Goal: Task Accomplishment & Management: Manage account settings

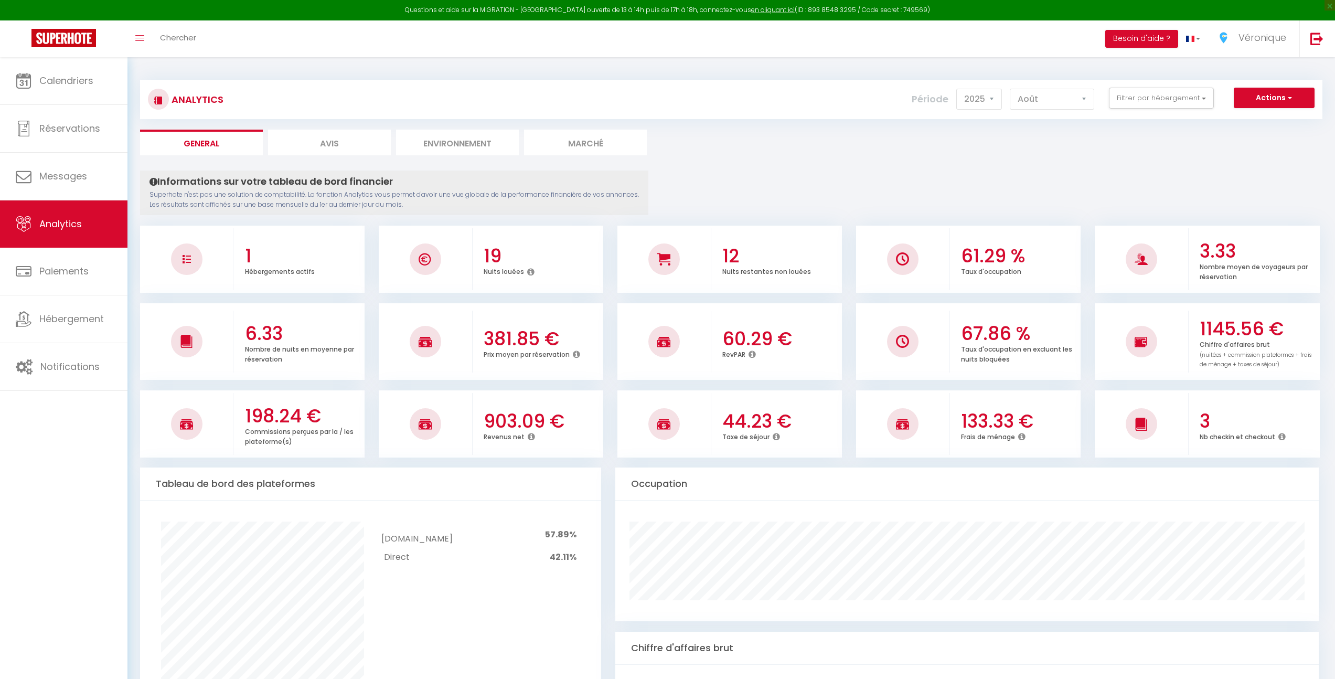
select select "2025"
select select "8"
click at [55, 90] on link "Calendriers" at bounding box center [63, 80] width 127 height 47
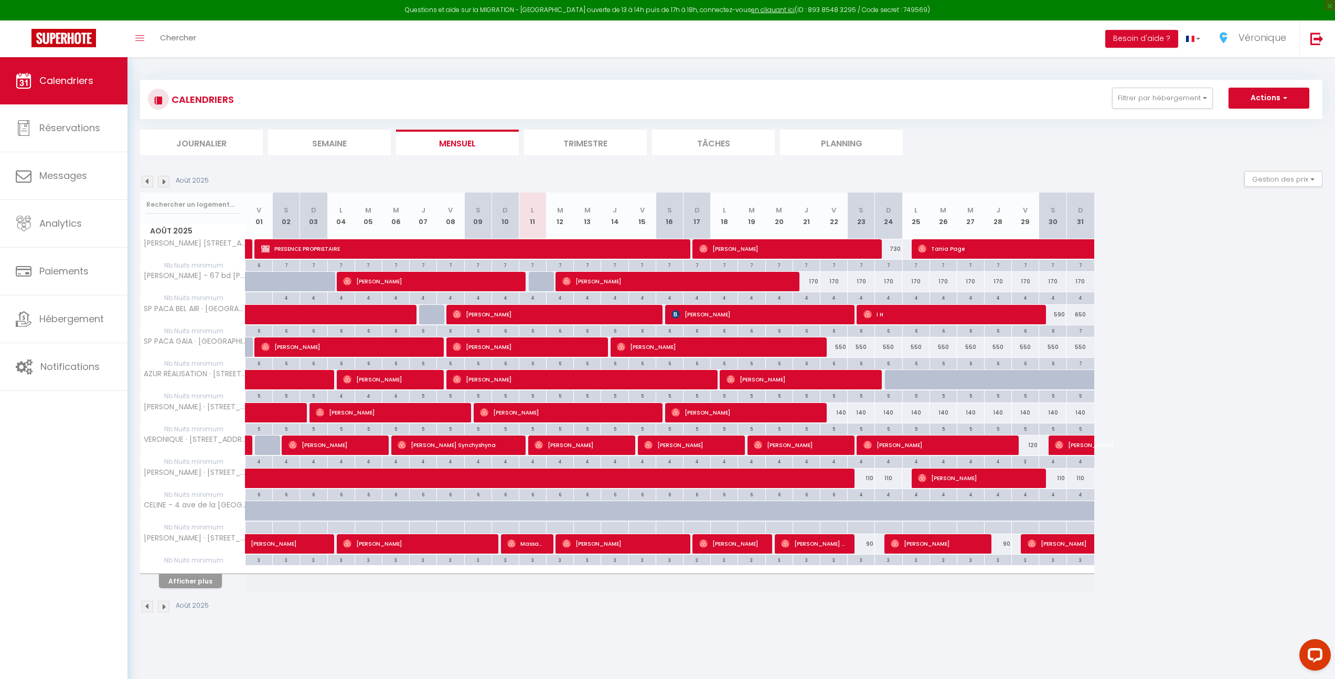
click at [199, 143] on li "Journalier" at bounding box center [201, 143] width 123 height 26
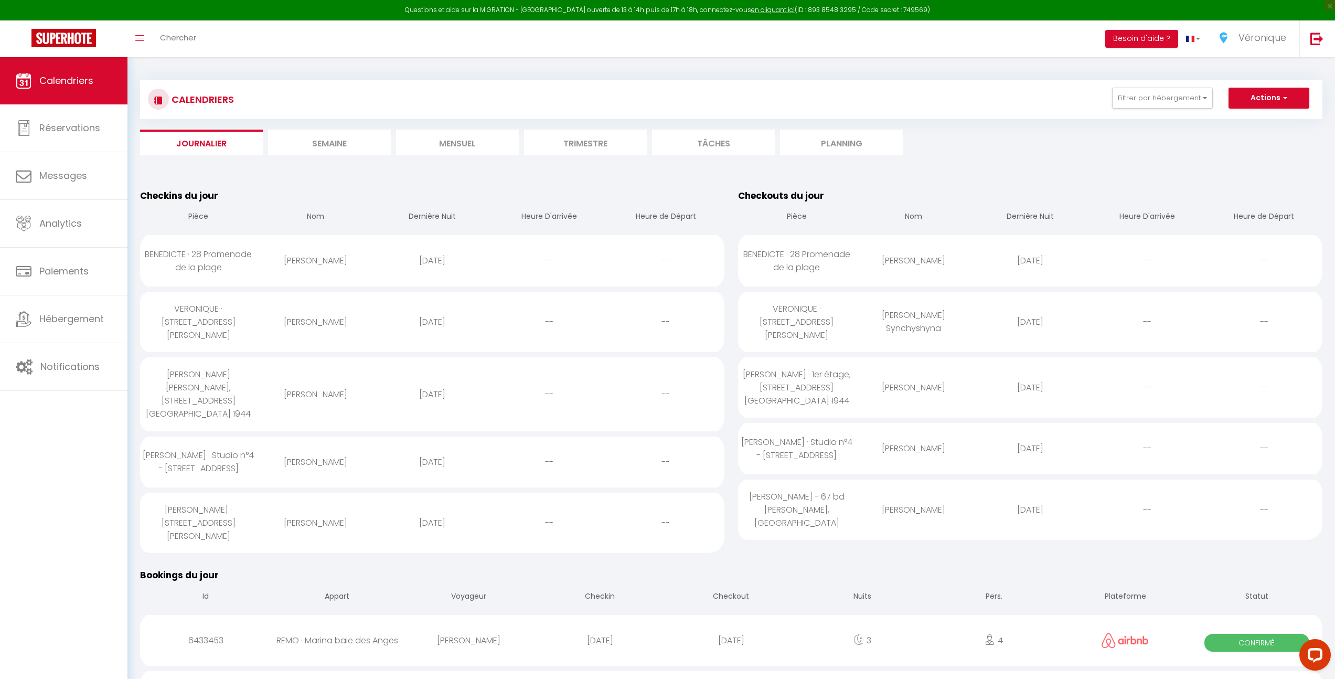
click at [342, 141] on li "Semaine" at bounding box center [329, 143] width 123 height 26
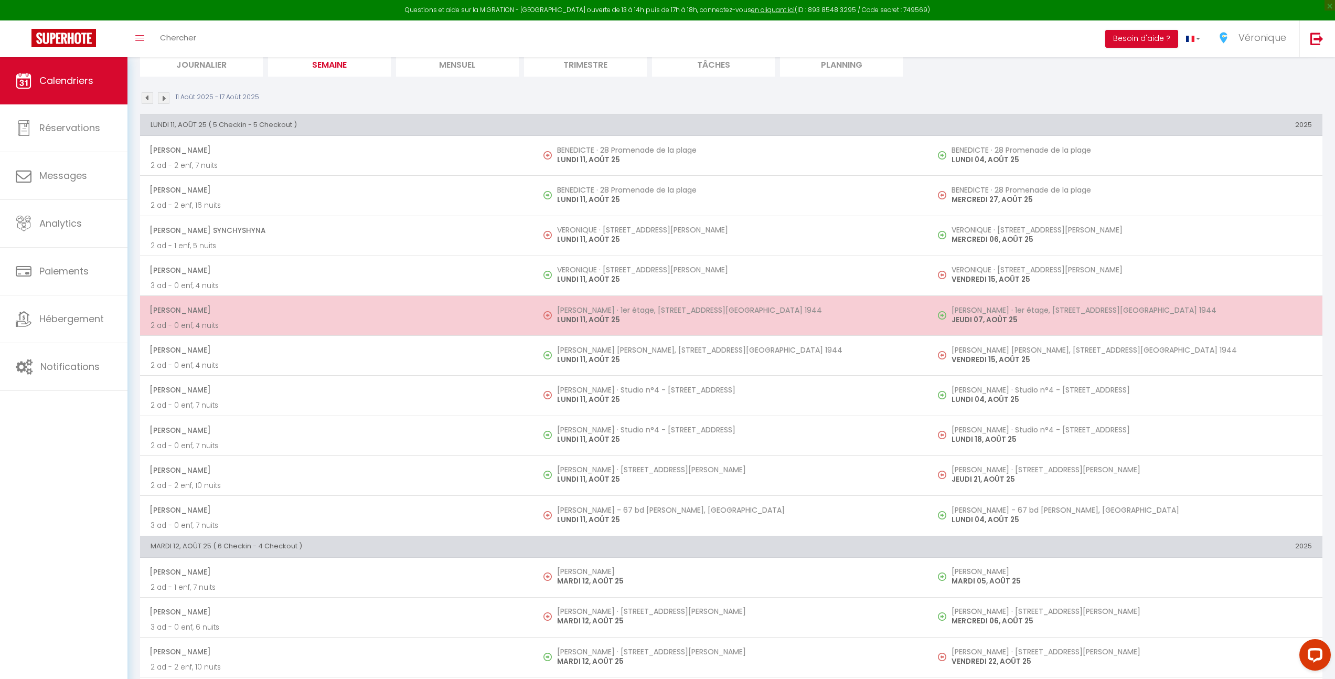
scroll to position [91, 0]
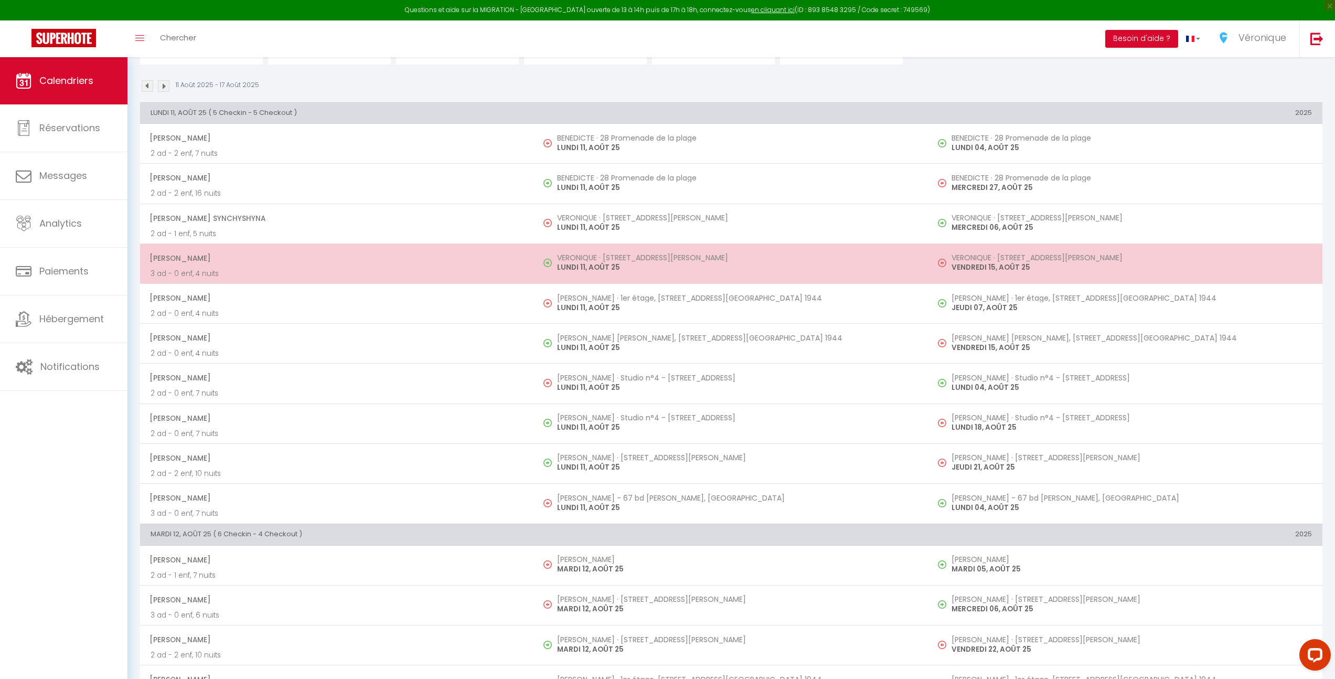
drag, startPoint x: 620, startPoint y: 265, endPoint x: 542, endPoint y: 259, distance: 79.0
click at [542, 259] on td "VERONIQUE · [STREET_ADDRESS][PERSON_NAME] LUNDI 11, AOÛT 25" at bounding box center [731, 263] width 394 height 40
select select "OK"
select select "0"
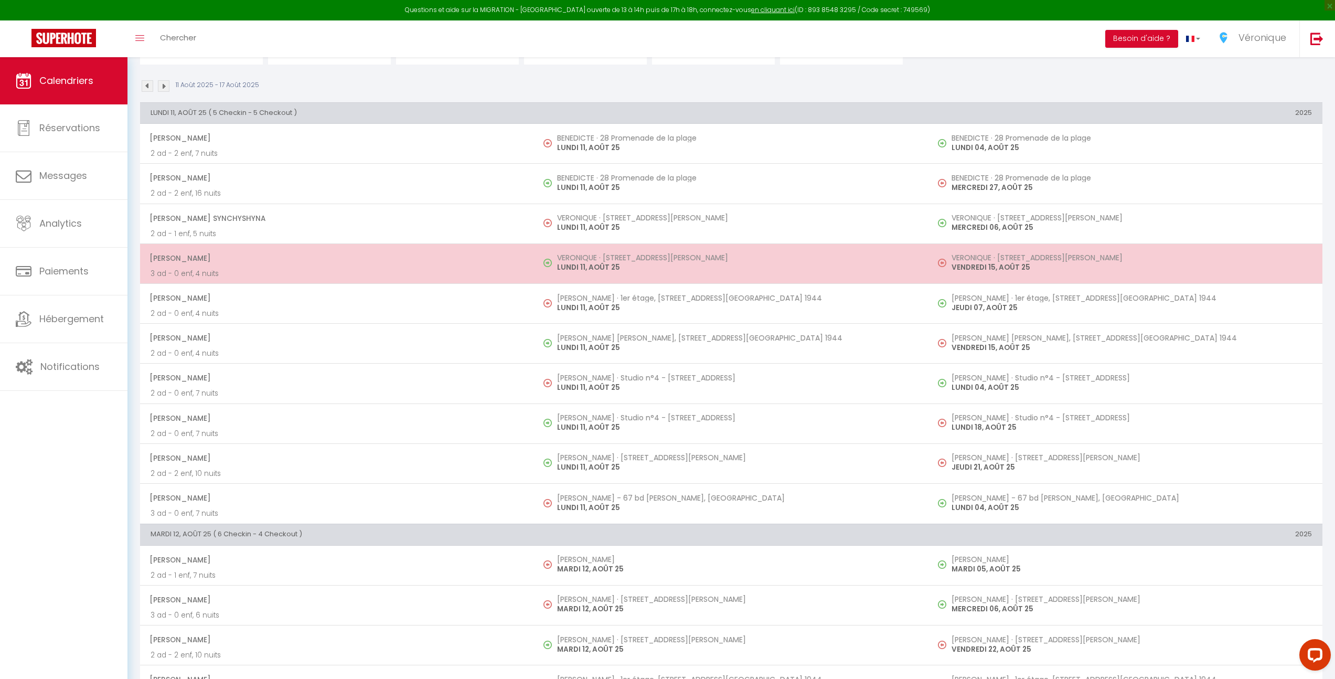
select select "0"
select select "1"
select select
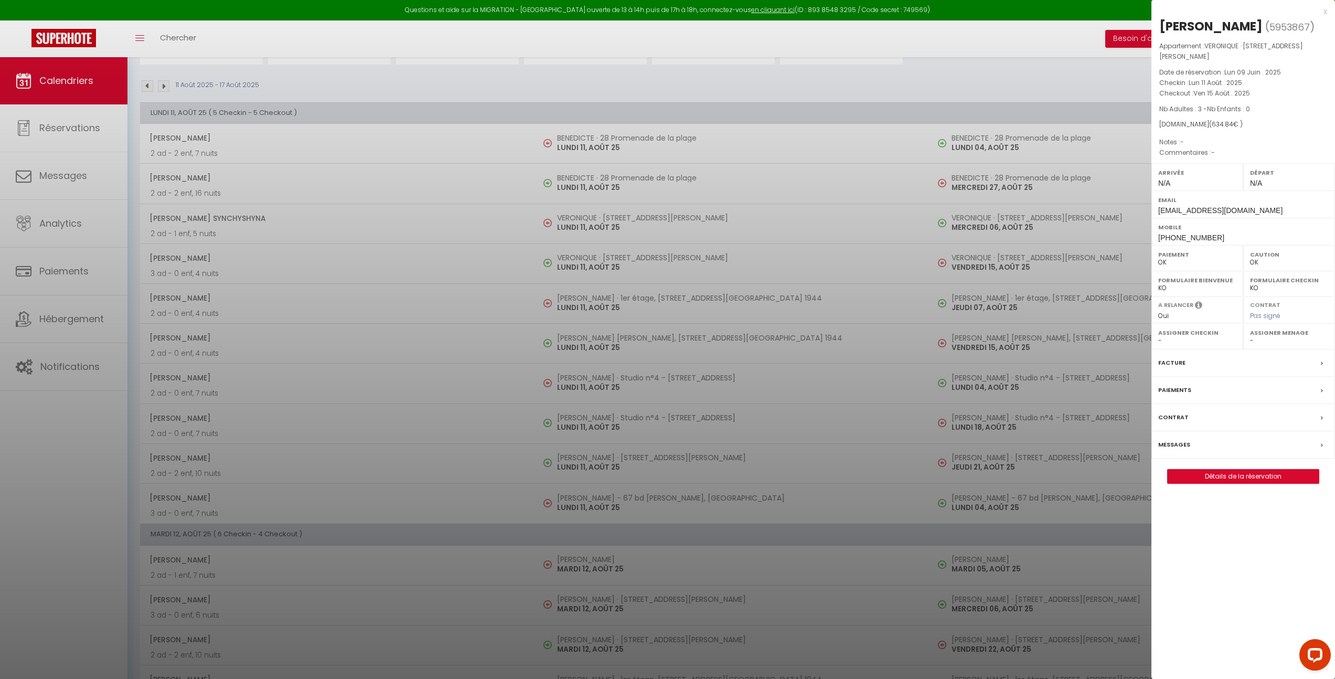
click at [1325, 8] on div "x" at bounding box center [1239, 11] width 176 height 13
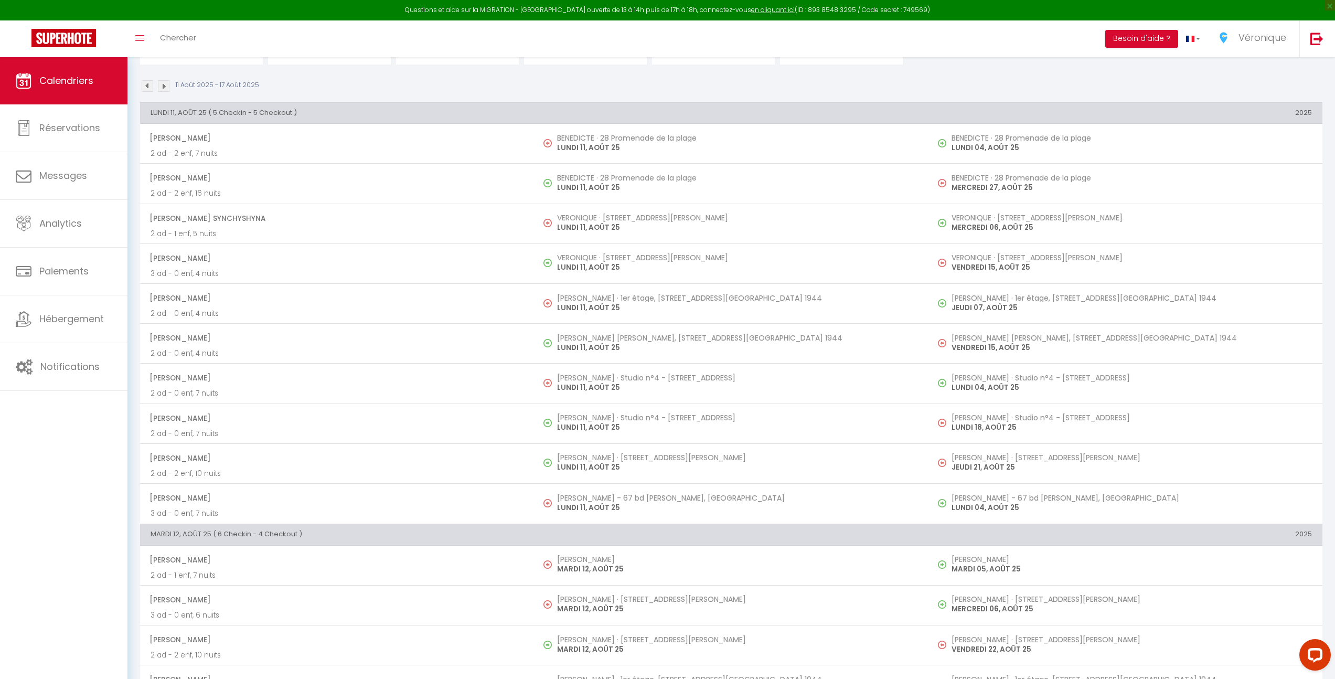
click at [611, 93] on div "11 Août 2025 - 17 Août 2025" at bounding box center [731, 87] width 1182 height 15
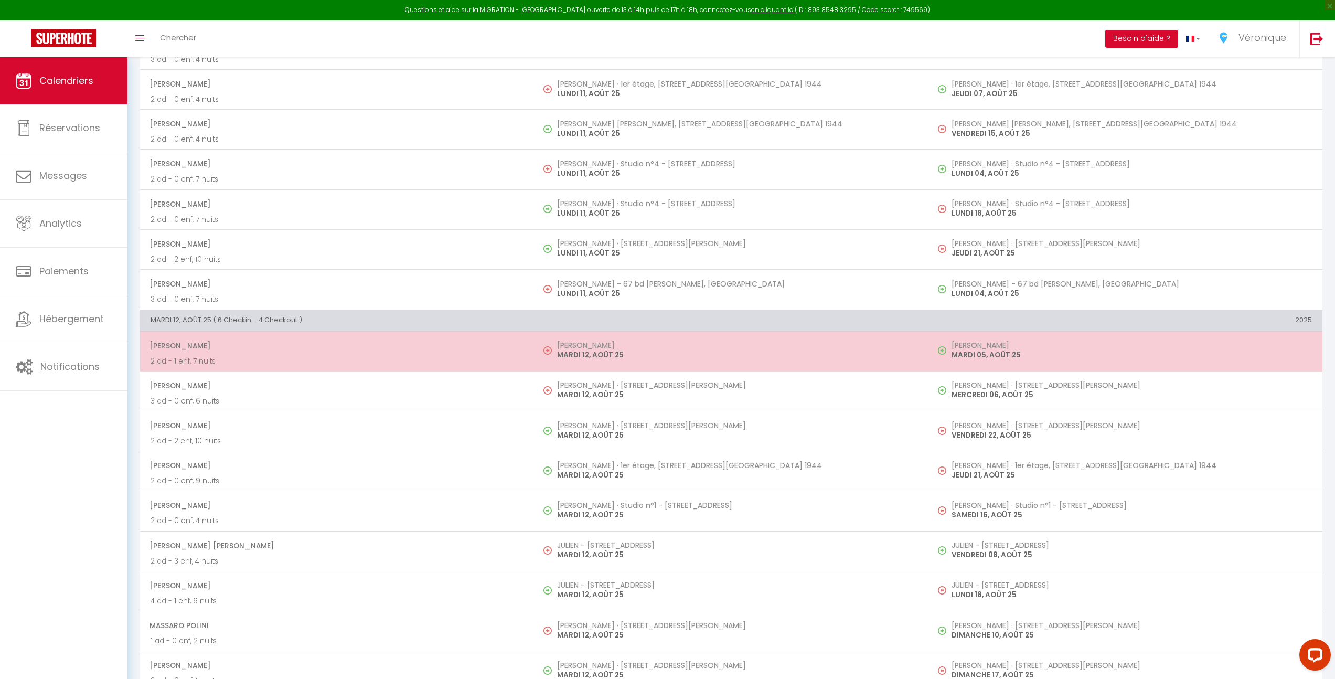
scroll to position [355, 0]
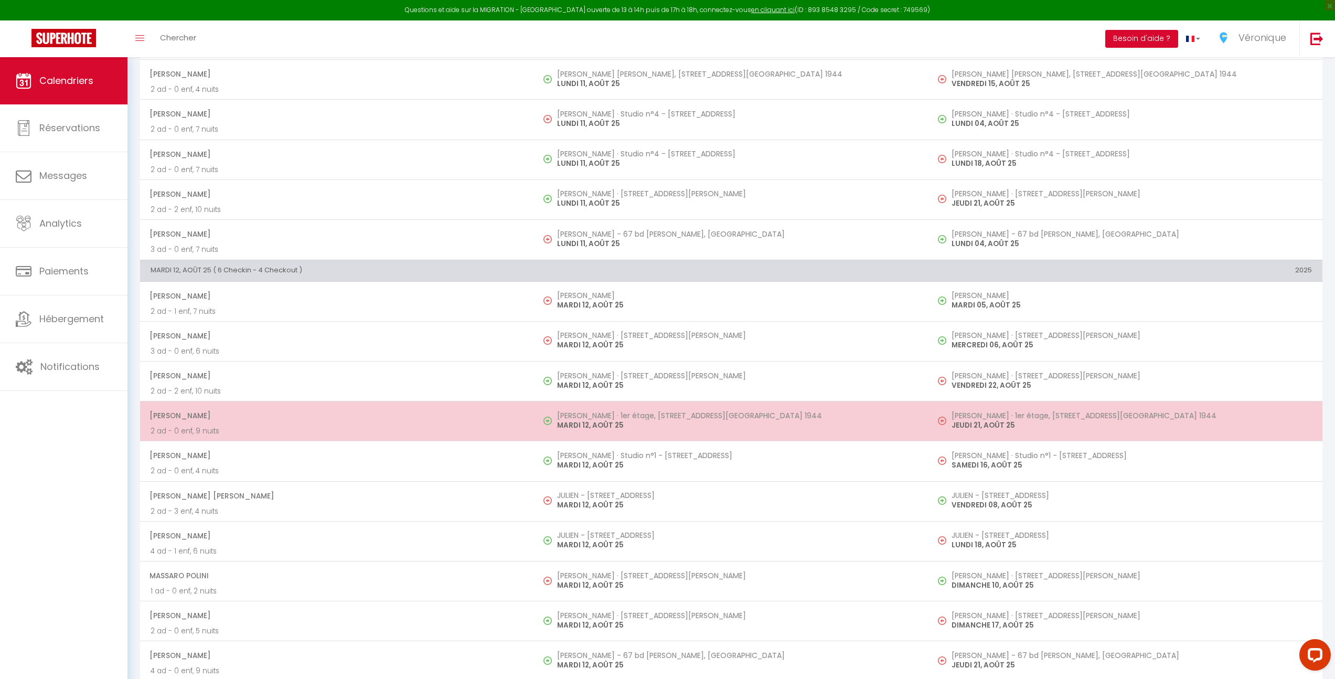
drag, startPoint x: 540, startPoint y: 384, endPoint x: 665, endPoint y: 413, distance: 128.1
click at [656, 401] on tbody "[PERSON_NAME] 3 ad - 1 enf, 13 nuits [PERSON_NAME] - [PERSON_NAME] Cagnes sur M…" at bounding box center [731, 481] width 1182 height 400
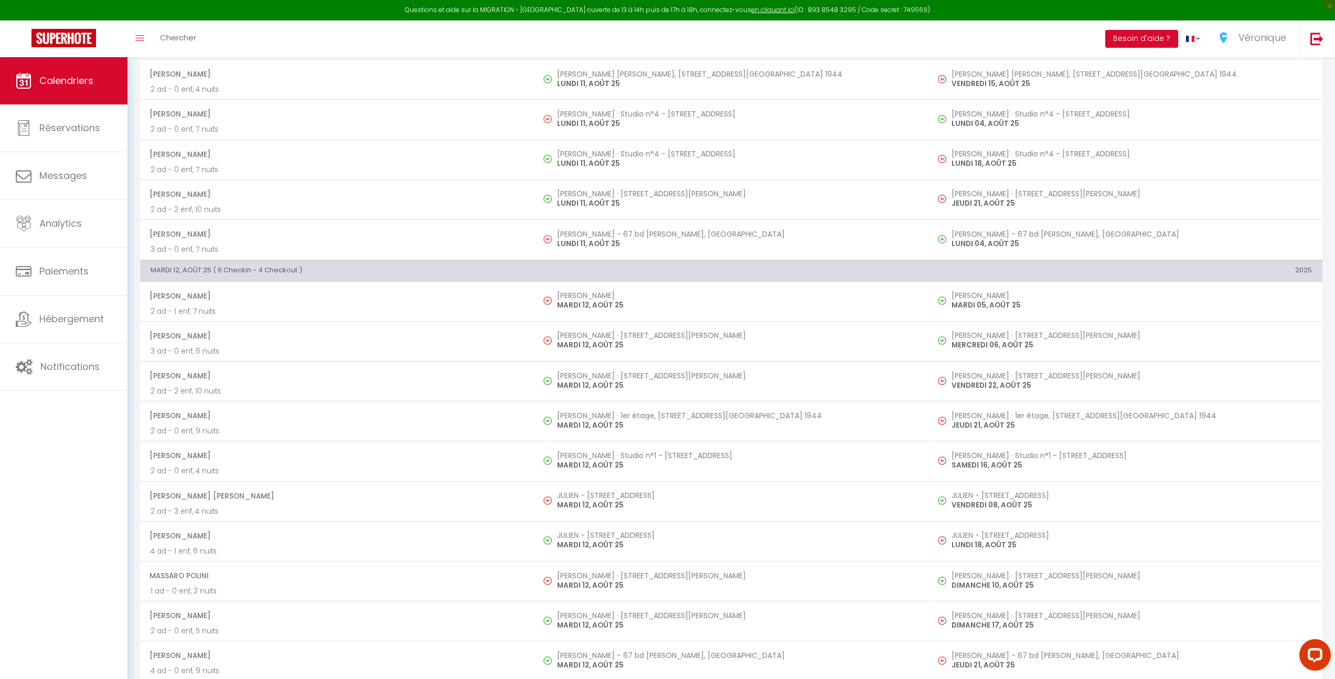
click at [785, 265] on th "MARDI 12, AOÛT 25 ( 6 Checkin - 4 Checkout )" at bounding box center [534, 270] width 788 height 21
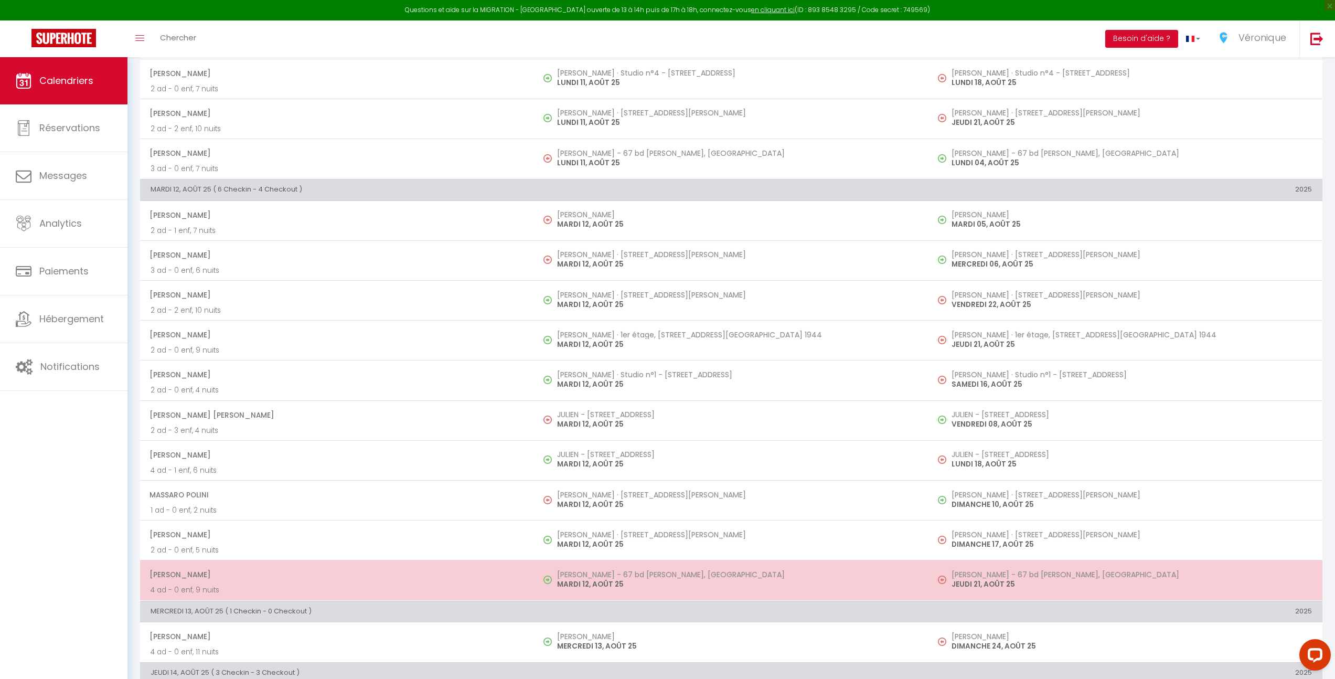
scroll to position [443, 0]
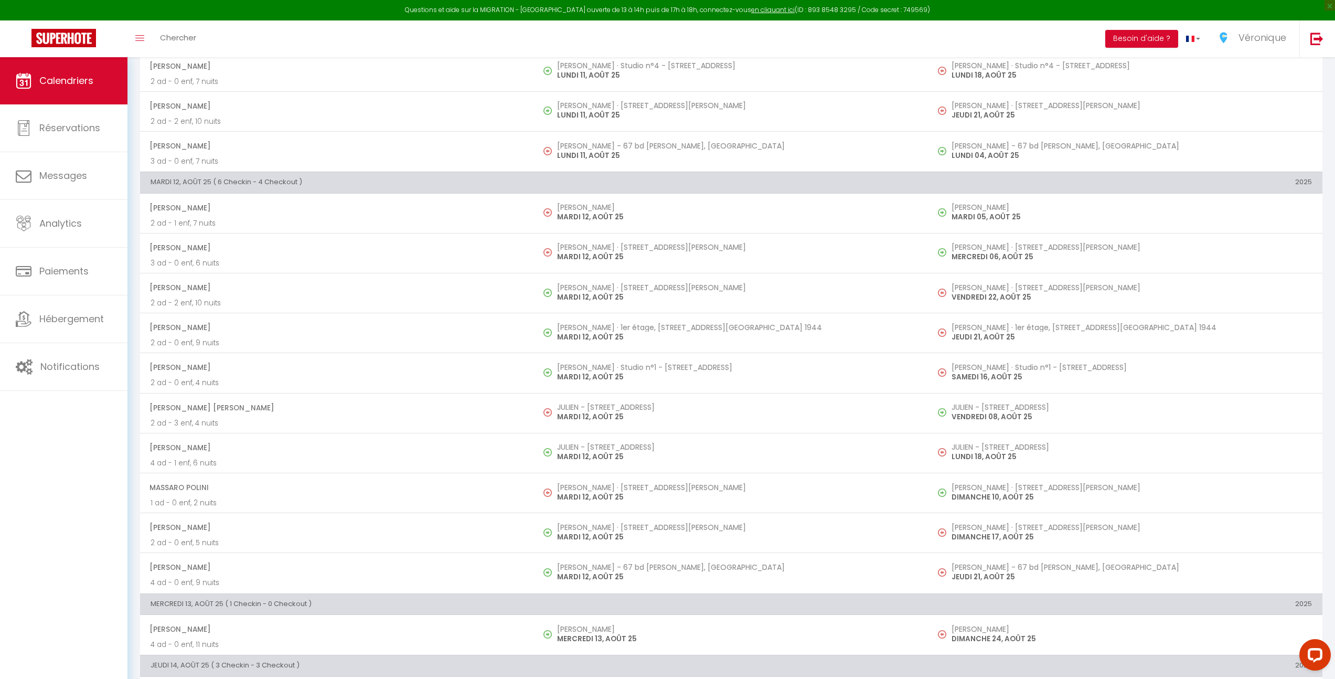
drag, startPoint x: 525, startPoint y: 295, endPoint x: 626, endPoint y: 297, distance: 100.7
click at [624, 295] on tr "[PERSON_NAME] 2 ad - 2 enf, 10 nuits [PERSON_NAME] · [STREET_ADDRESS][PERSON_NA…" at bounding box center [731, 293] width 1182 height 40
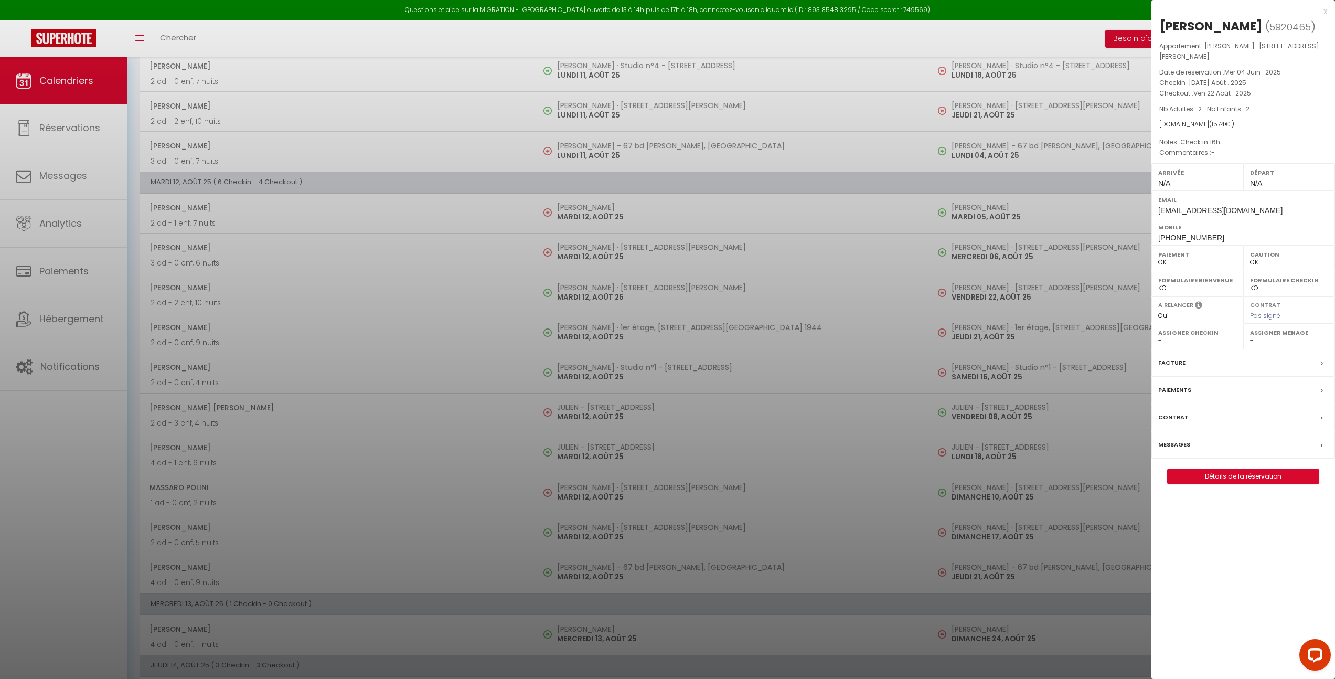
click at [1325, 13] on div "x" at bounding box center [1239, 11] width 176 height 13
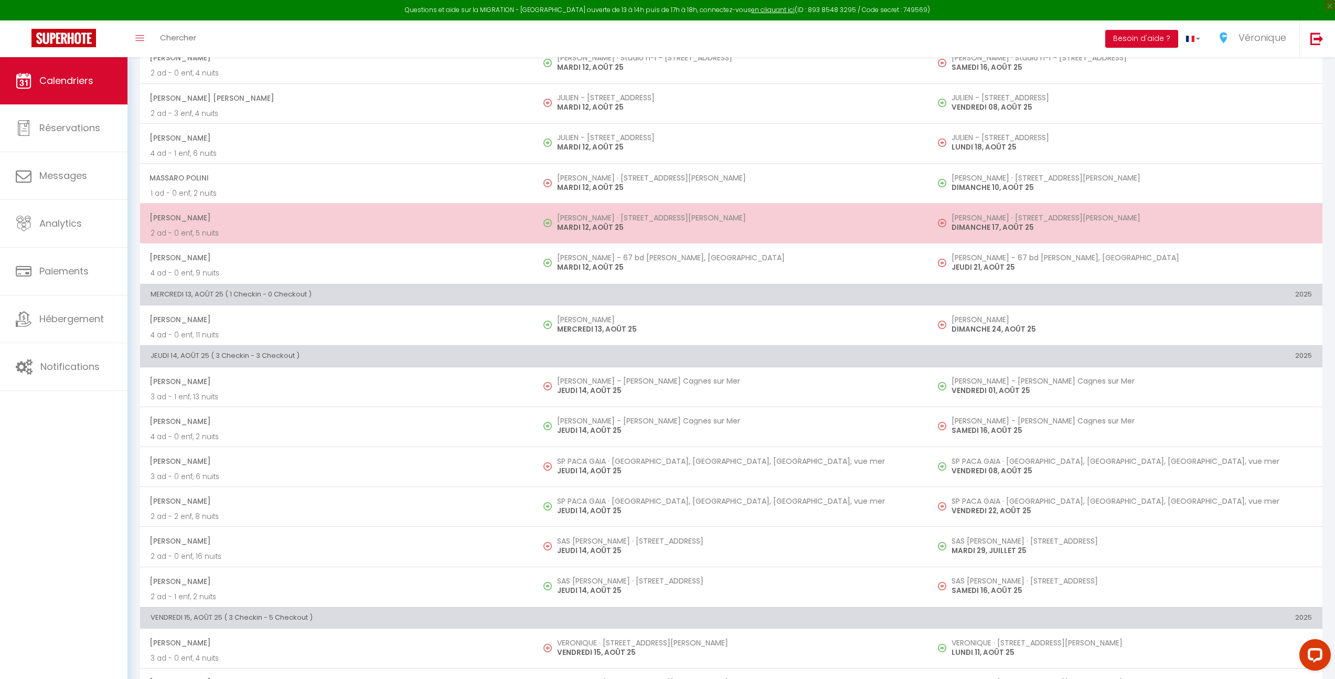
scroll to position [765, 0]
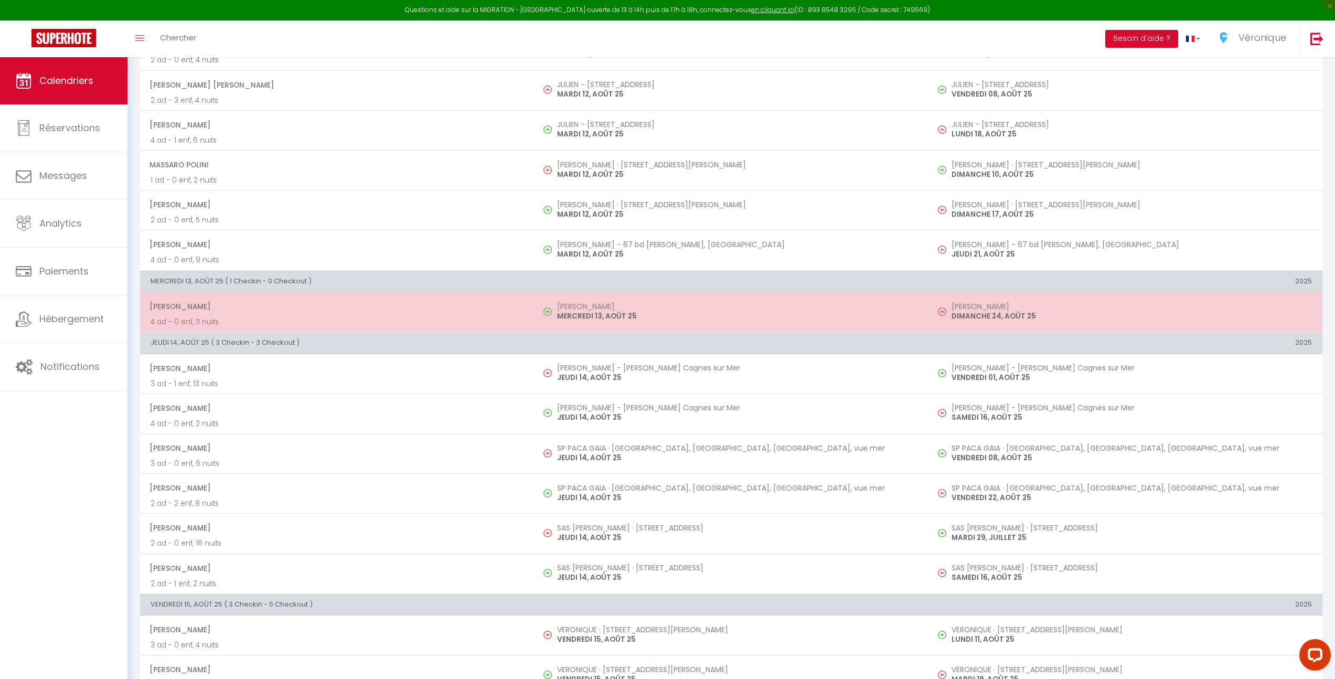
drag, startPoint x: 534, startPoint y: 302, endPoint x: 680, endPoint y: 322, distance: 147.1
click at [680, 322] on td "[PERSON_NAME] MERCREDI 13, AOÛT 25" at bounding box center [731, 312] width 394 height 40
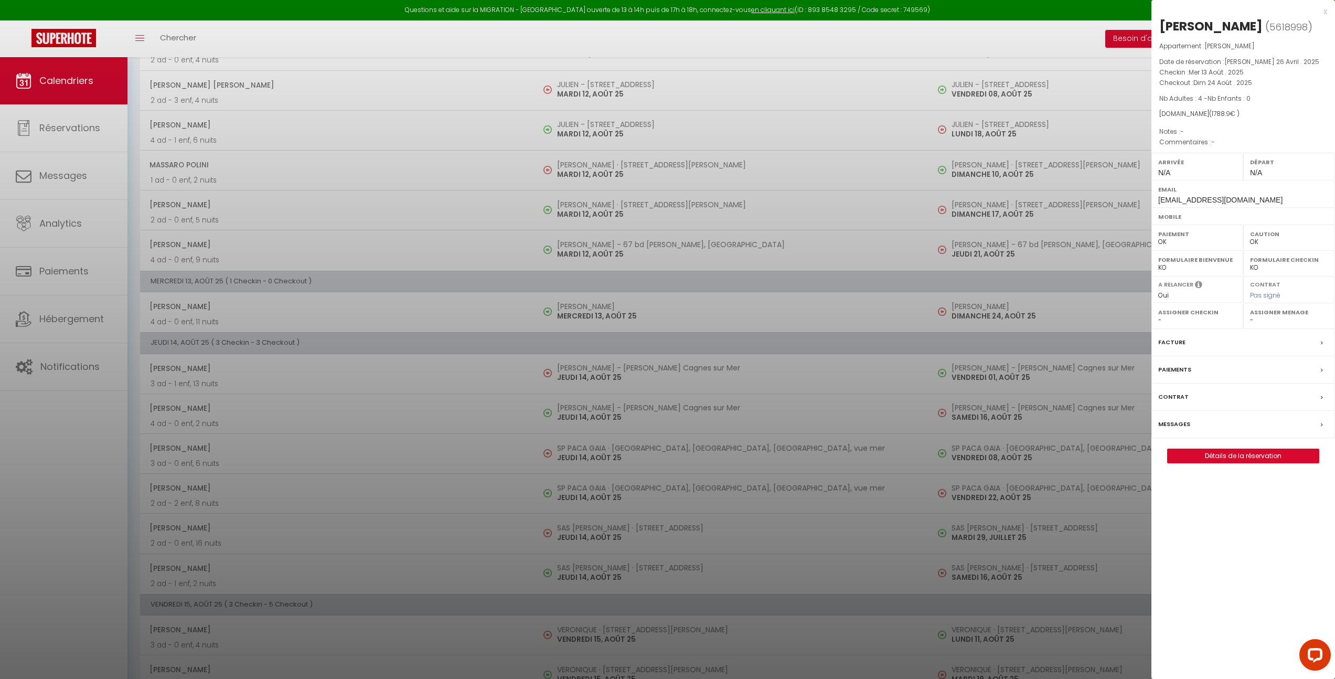
drag, startPoint x: 611, startPoint y: 309, endPoint x: 522, endPoint y: 296, distance: 90.1
click at [522, 297] on div at bounding box center [667, 339] width 1335 height 679
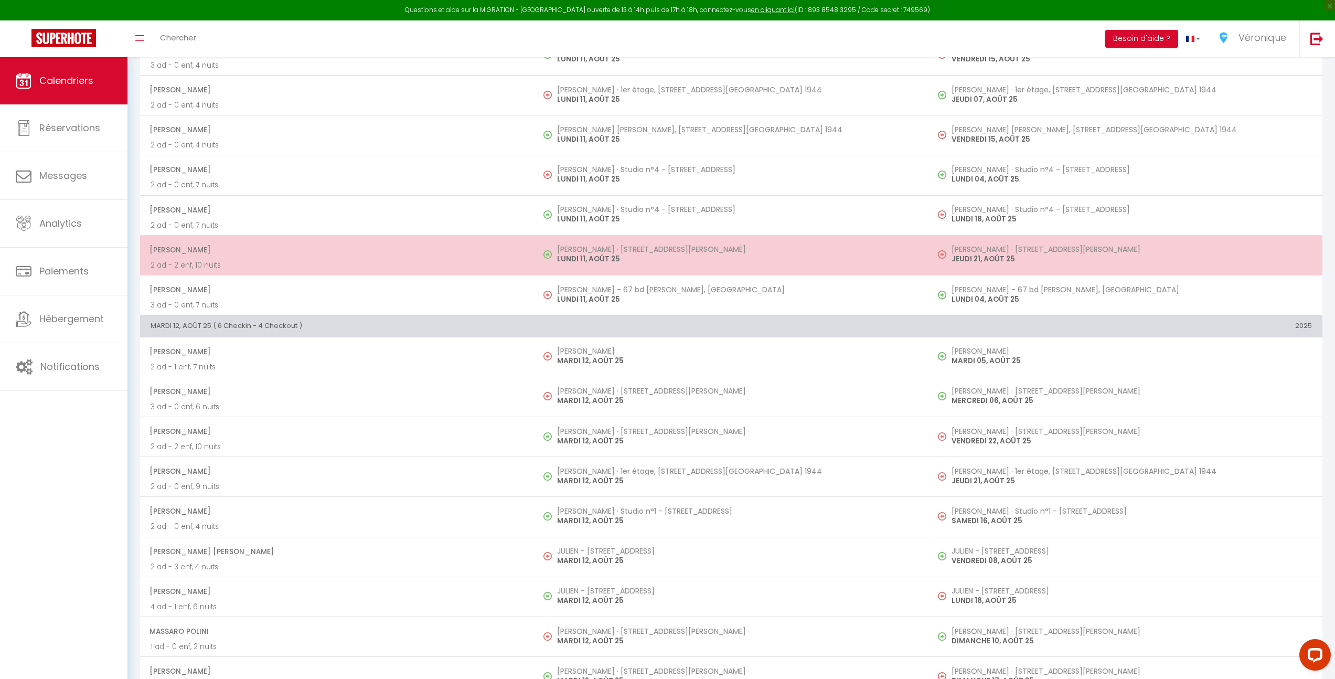
scroll to position [297, 0]
